Goal: Book appointment/travel/reservation

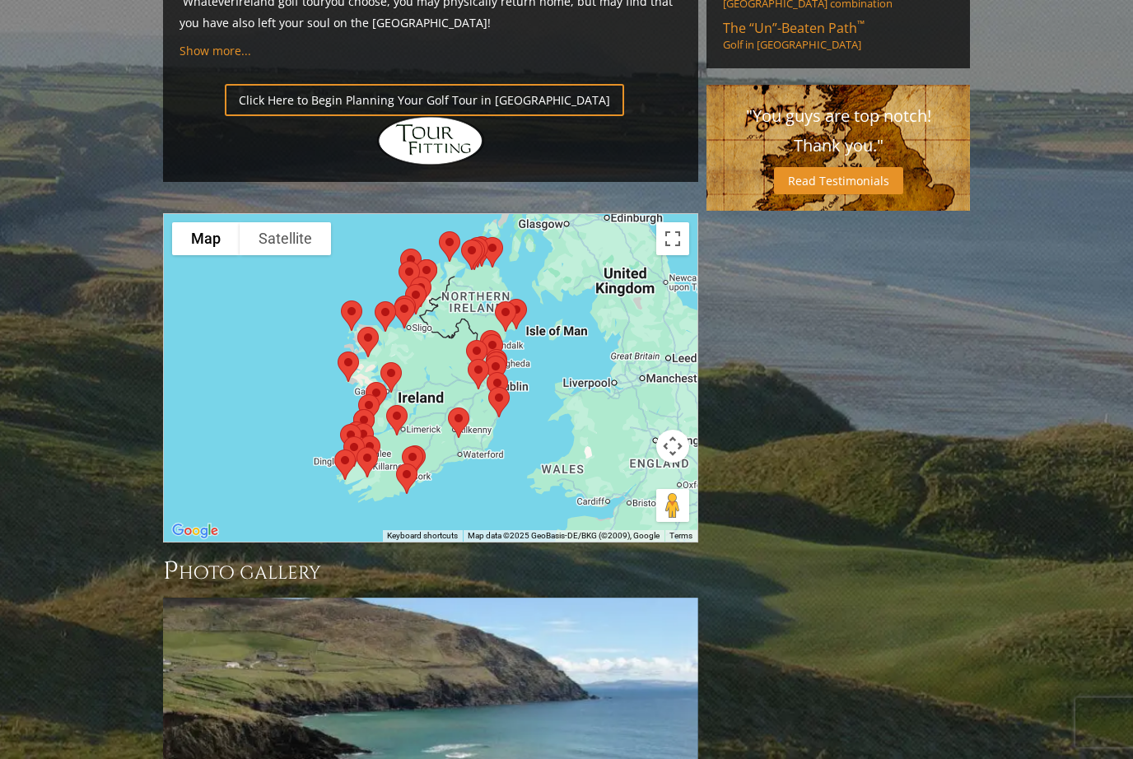
scroll to position [1259, 0]
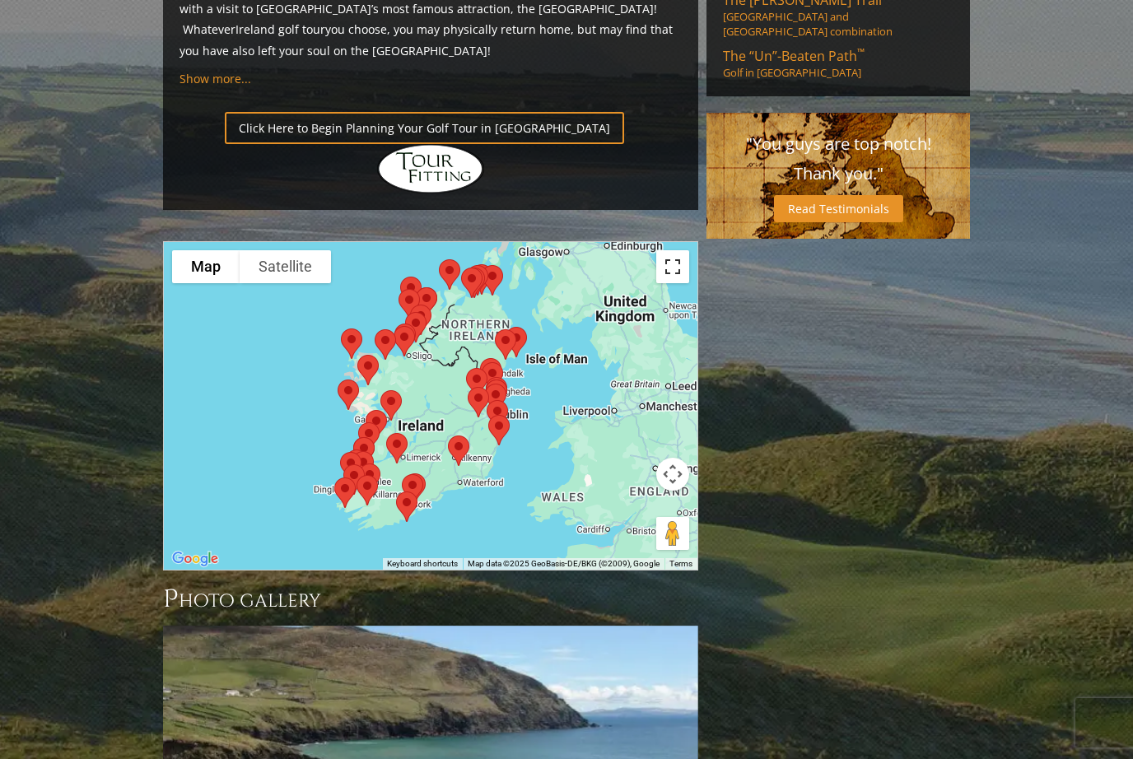
click at [670, 250] on button "Toggle fullscreen view" at bounding box center [672, 266] width 33 height 33
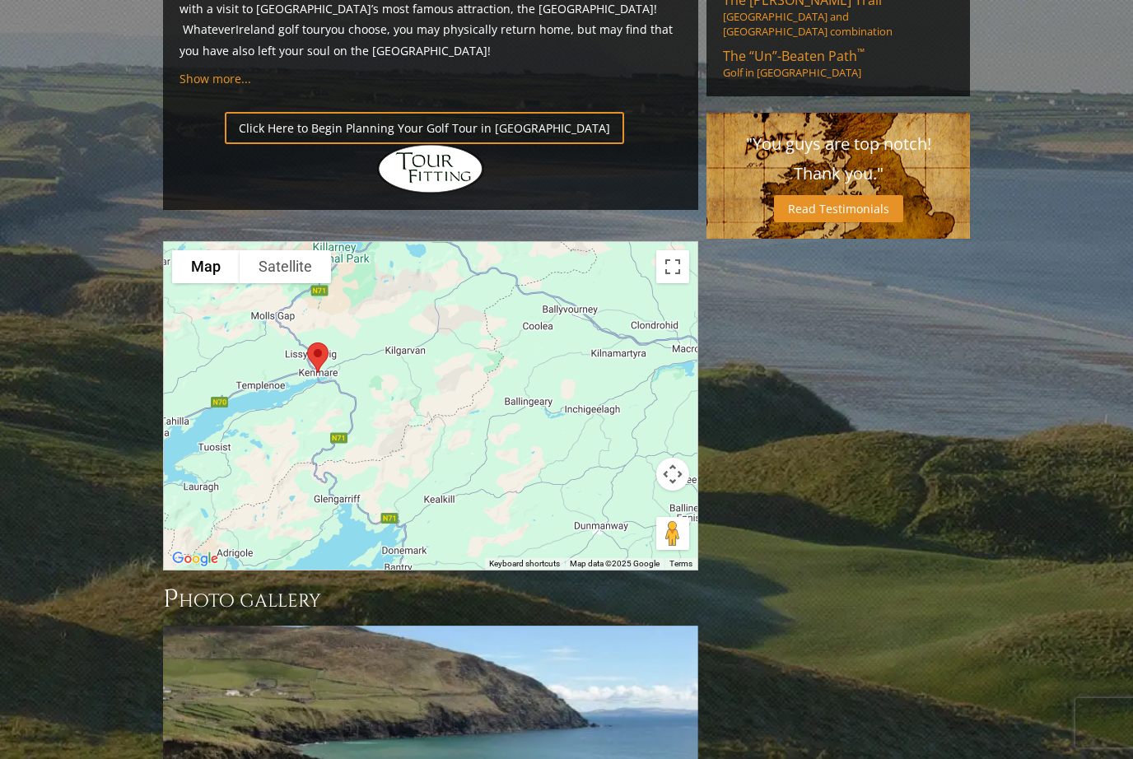
scroll to position [1258, 0]
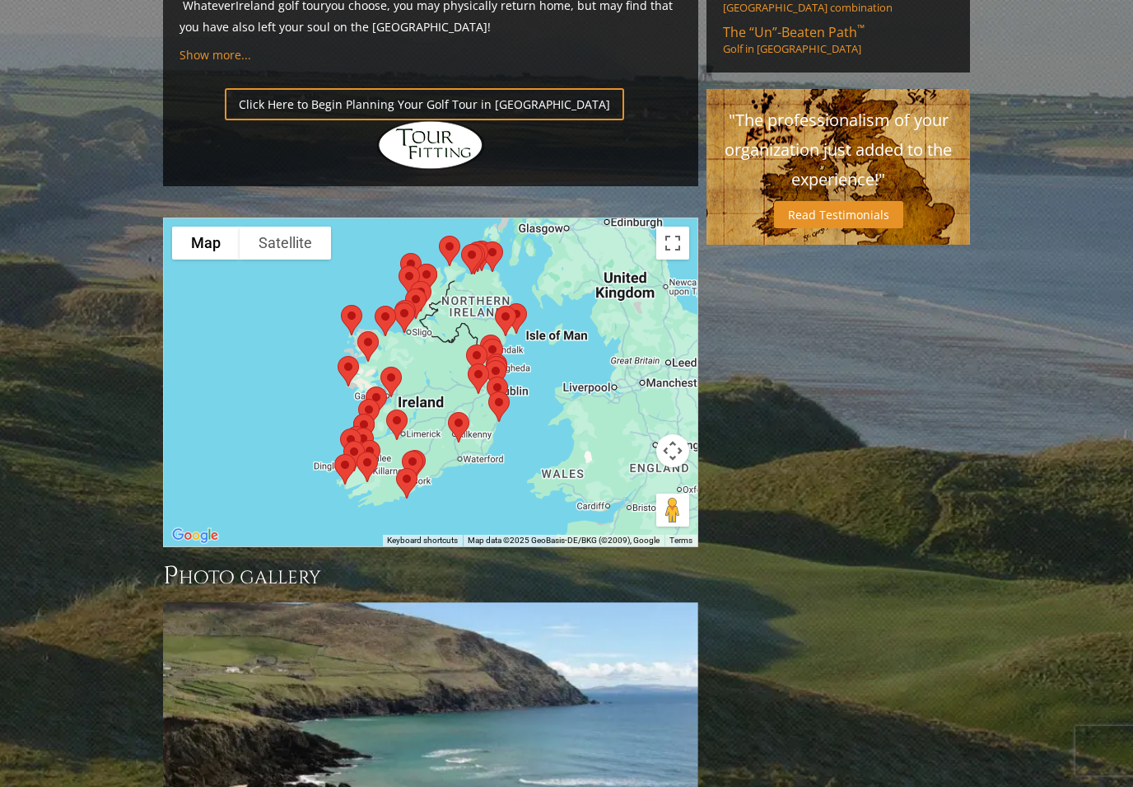
scroll to position [1302, 0]
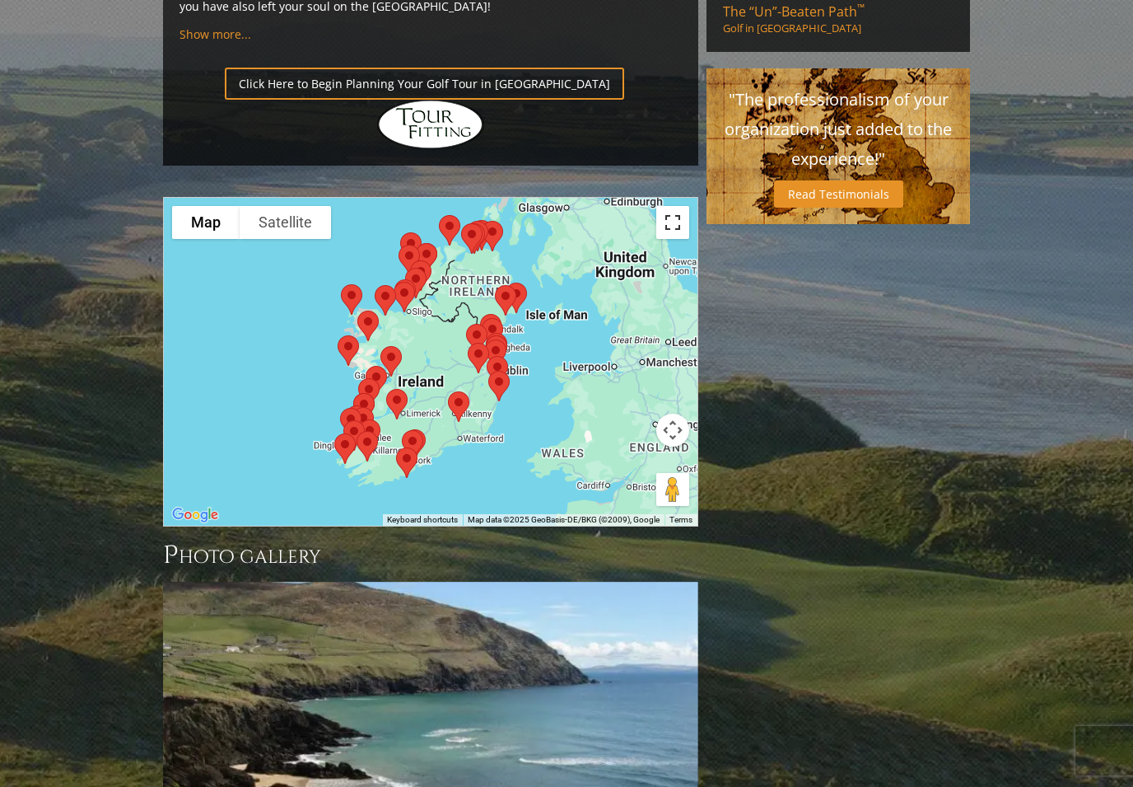
click at [676, 206] on button "Toggle fullscreen view" at bounding box center [672, 222] width 33 height 33
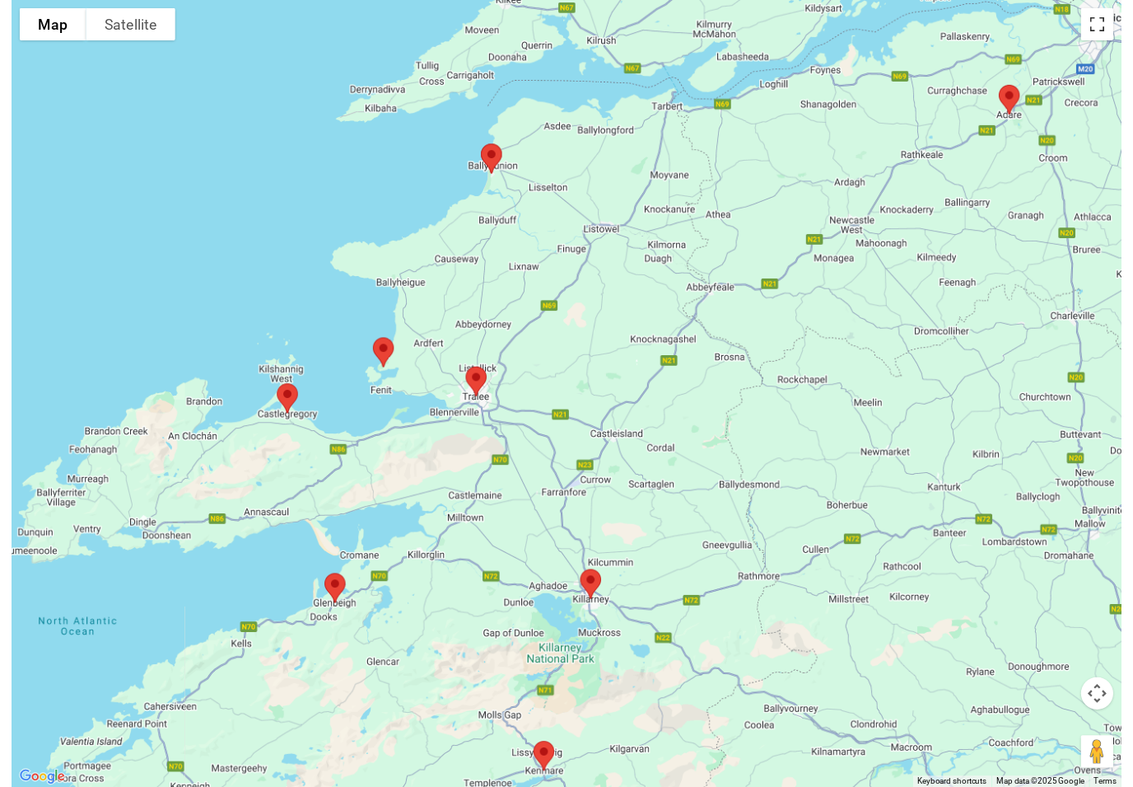
scroll to position [1178, 0]
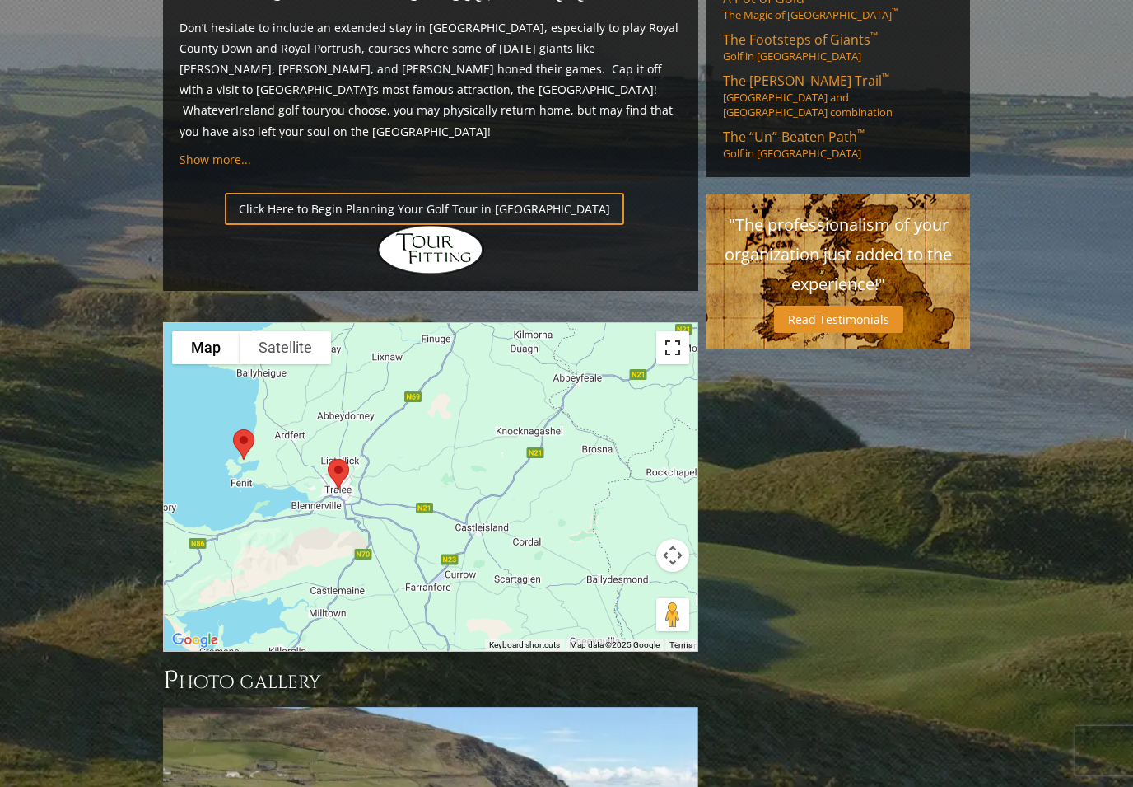
click at [662, 331] on button "Toggle fullscreen view" at bounding box center [672, 347] width 33 height 33
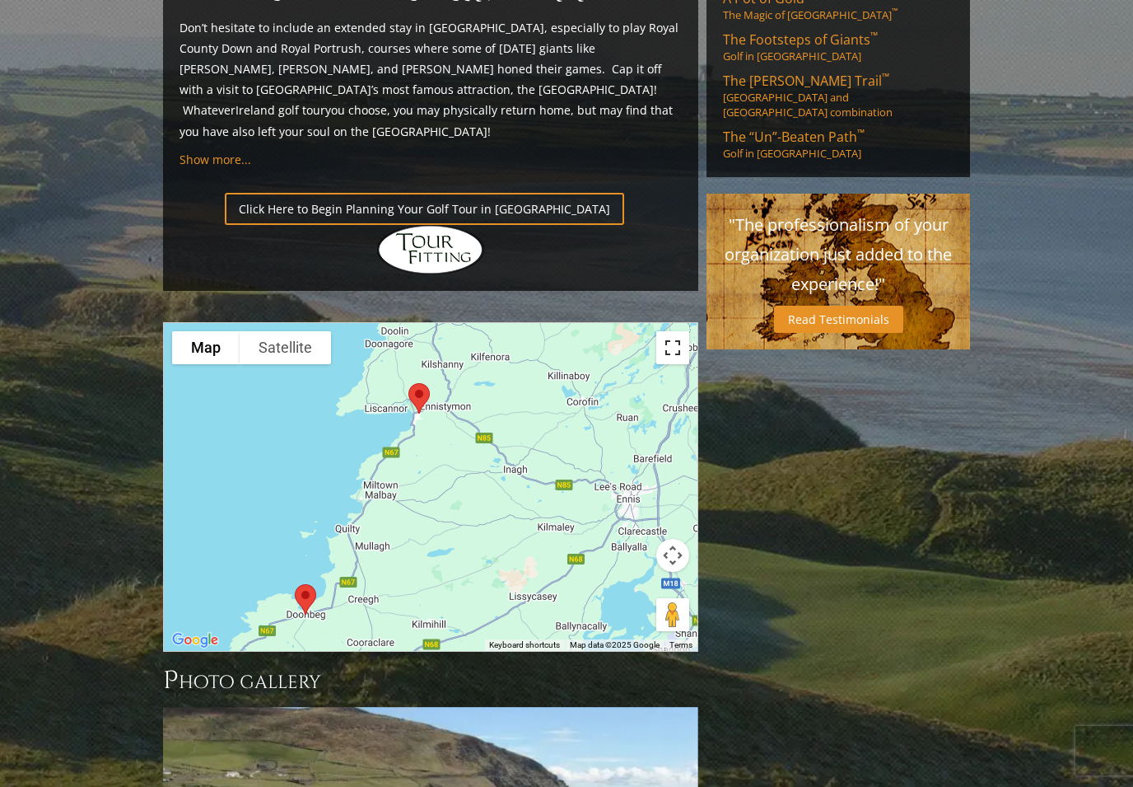
click at [666, 331] on button "Toggle fullscreen view" at bounding box center [672, 347] width 33 height 33
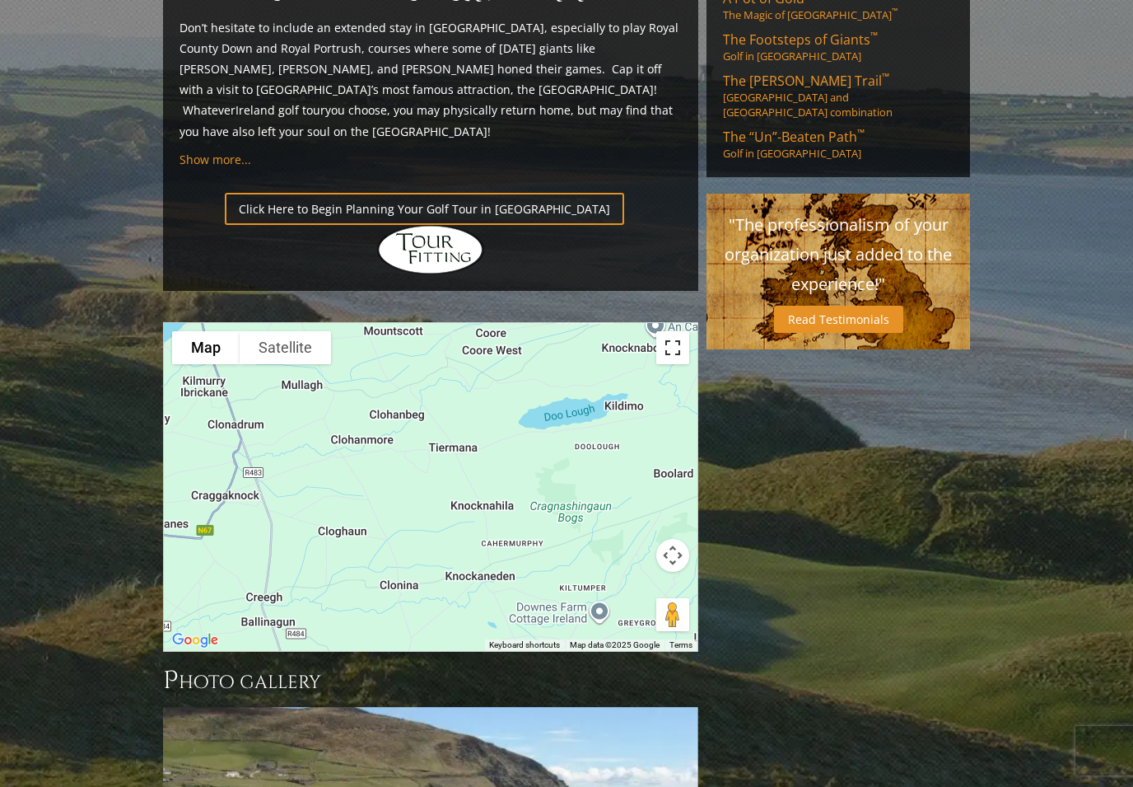
click at [656, 331] on button "Toggle fullscreen view" at bounding box center [672, 347] width 33 height 33
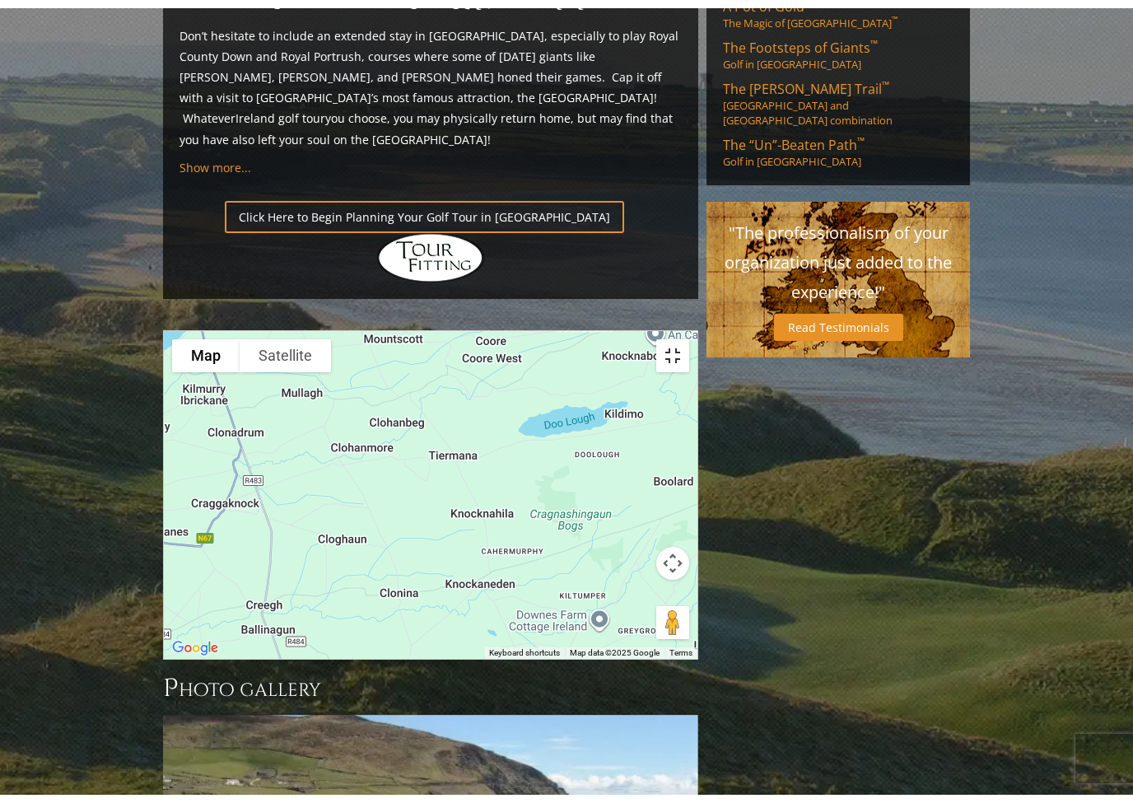
scroll to position [20, 0]
